Goal: Task Accomplishment & Management: Complete application form

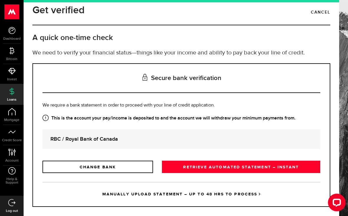
scroll to position [7, 0]
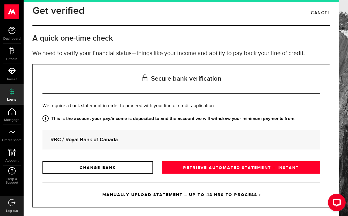
click at [299, 164] on link "RETRIEVE AUTOMATED STATEMENT – INSTANT" at bounding box center [241, 167] width 158 height 12
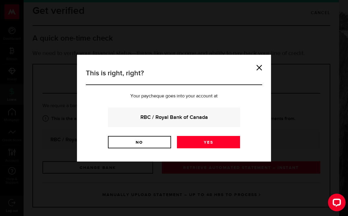
click at [227, 141] on link "Yes" at bounding box center [208, 142] width 63 height 12
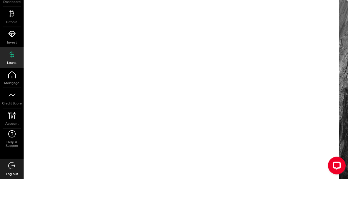
scroll to position [9, 0]
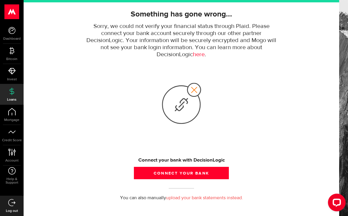
scroll to position [42, 0]
click at [219, 171] on button "Connect your bank" at bounding box center [181, 173] width 95 height 12
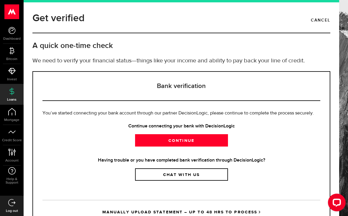
click at [221, 138] on link "Continue" at bounding box center [181, 140] width 93 height 12
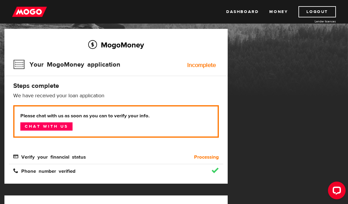
scroll to position [36, 0]
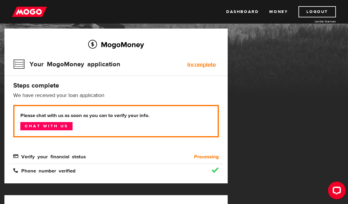
click at [199, 157] on b "Processing" at bounding box center [206, 156] width 25 height 7
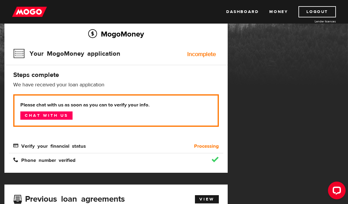
scroll to position [39, 0]
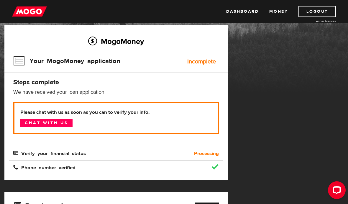
click at [38, 91] on p "We have received your loan application" at bounding box center [115, 92] width 205 height 7
click at [25, 152] on span "Verify your financial status" at bounding box center [49, 153] width 72 height 5
click at [25, 124] on link "Chat with us" at bounding box center [46, 123] width 52 height 8
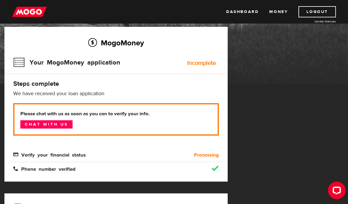
scroll to position [0, 0]
